Goal: Navigation & Orientation: Find specific page/section

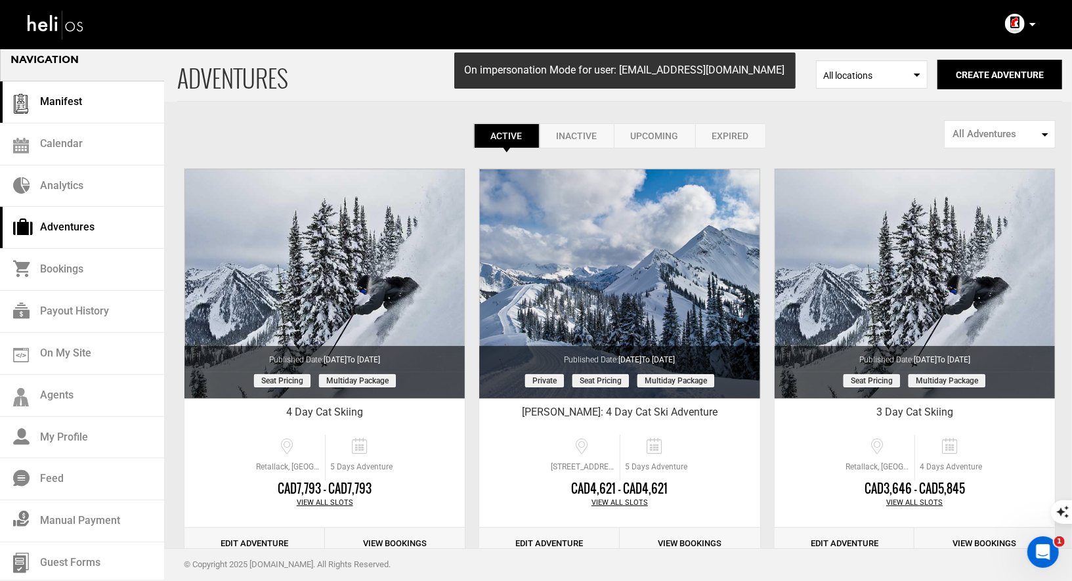
click at [81, 110] on link "Manifest" at bounding box center [82, 102] width 164 height 42
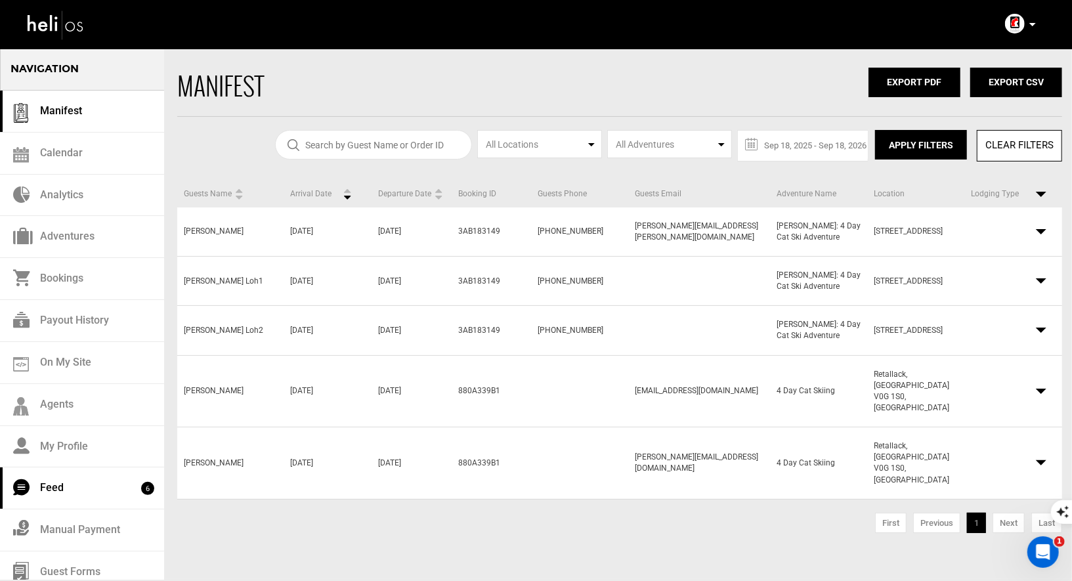
click at [89, 489] on link "Feed 6" at bounding box center [82, 489] width 164 height 42
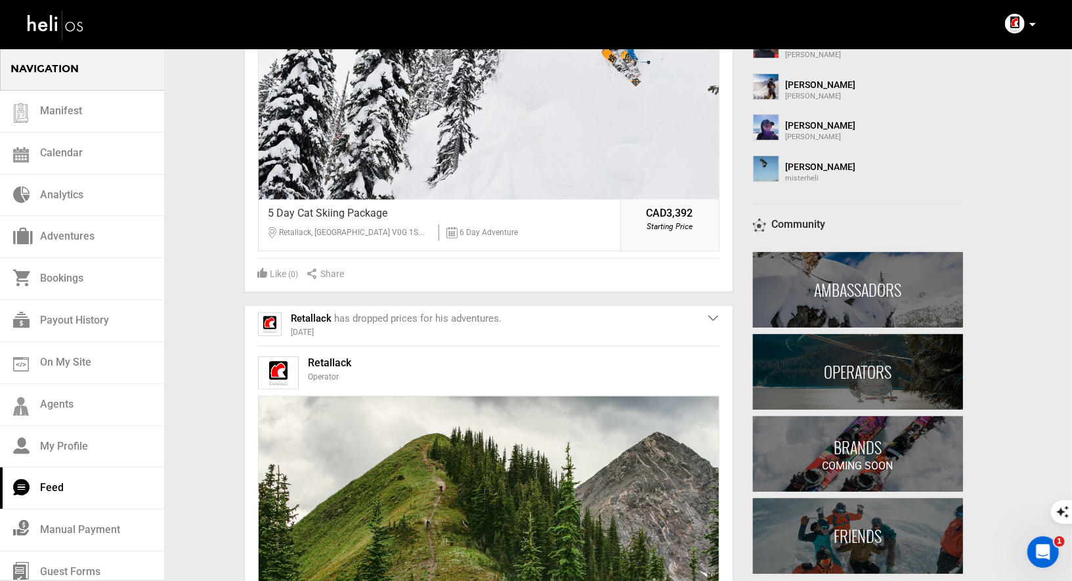
scroll to position [1026, 0]
